Goal: Use online tool/utility: Utilize a website feature to perform a specific function

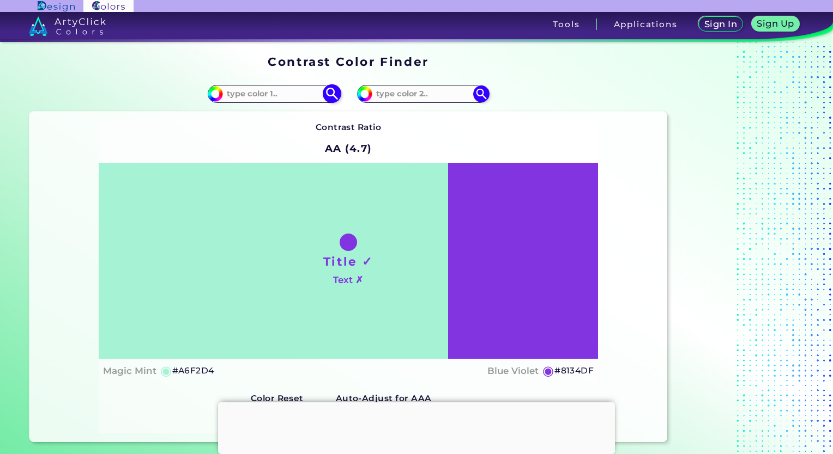
click at [272, 90] on input at bounding box center [273, 94] width 101 height 15
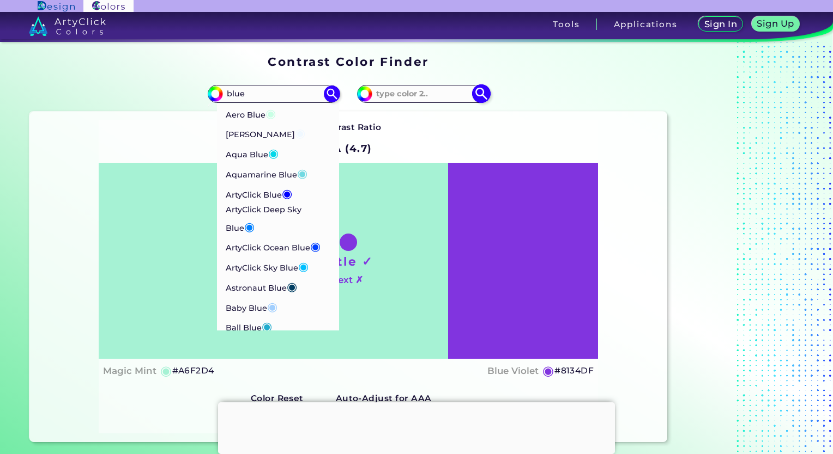
type input "blue"
click at [390, 94] on input at bounding box center [422, 94] width 101 height 15
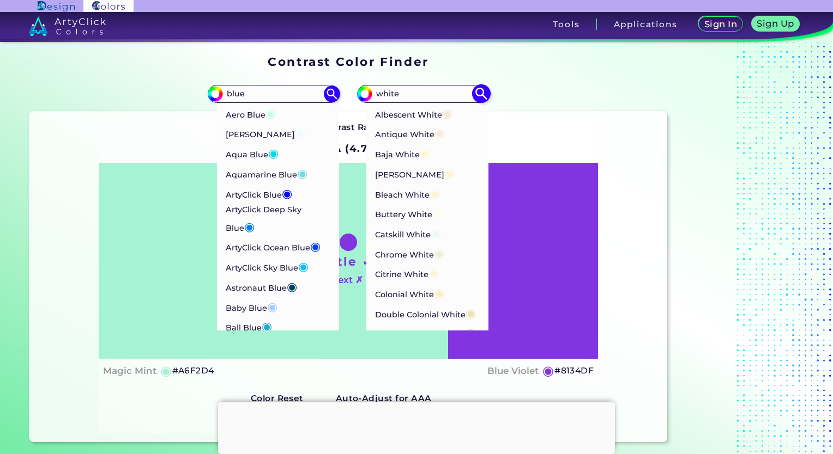
type input "white"
click at [411, 130] on p "Antique White ◉" at bounding box center [409, 130] width 70 height 20
type input "#faebd7"
type input "#FAEBD7"
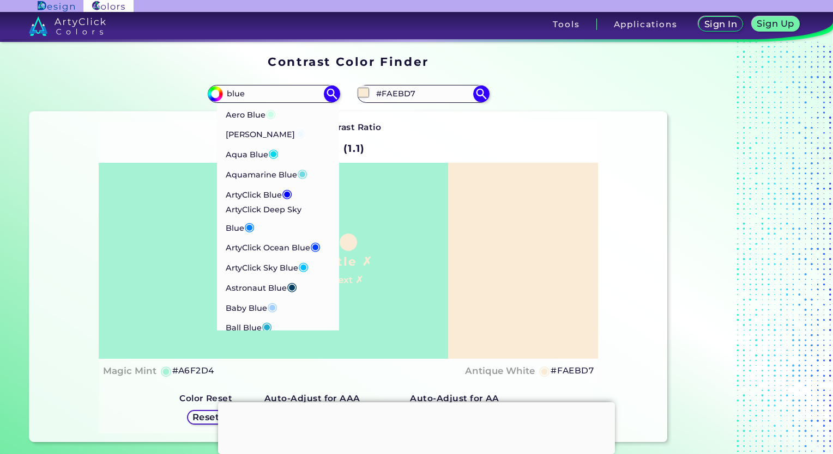
click at [423, 145] on div "Contrast Ratio A (1.1) Title ✗ Text ✗ Magic Mint ◉ #A6F2D4 ◉" at bounding box center [349, 276] width 500 height 313
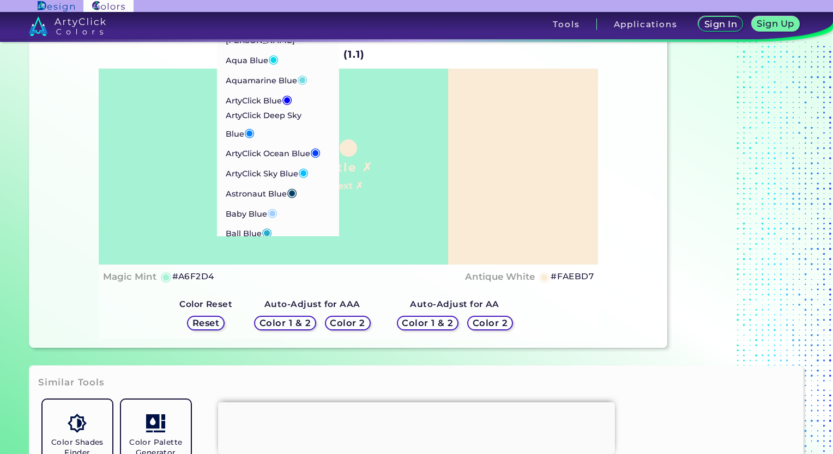
scroll to position [272, 0]
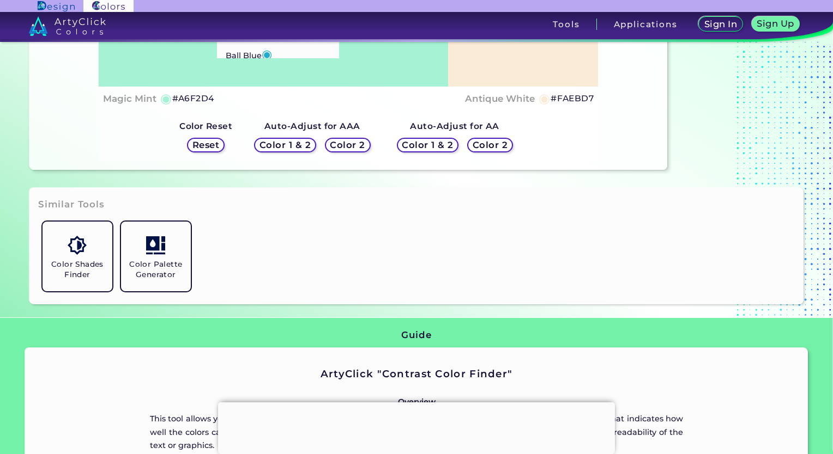
click at [262, 230] on div "Color Shades Finder Color Palette Generator" at bounding box center [416, 256] width 756 height 78
